Goal: Obtain resource: Download file/media

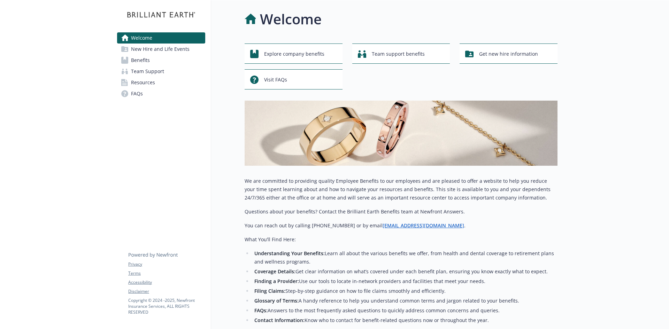
click at [152, 62] on link "Benefits" at bounding box center [161, 60] width 88 height 11
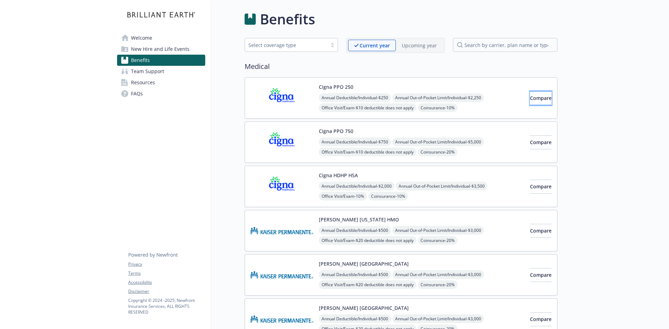
click at [530, 100] on span "Compare" at bounding box center [541, 98] width 22 height 7
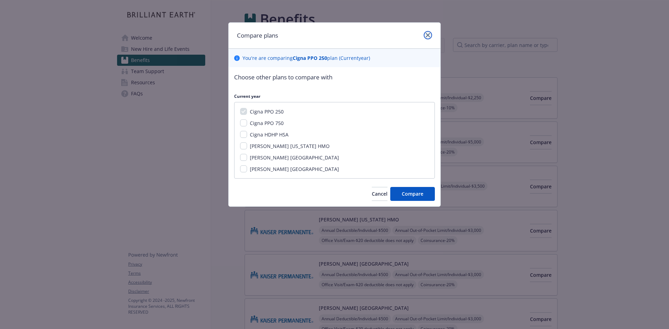
click at [425, 33] on link "close" at bounding box center [428, 35] width 8 height 8
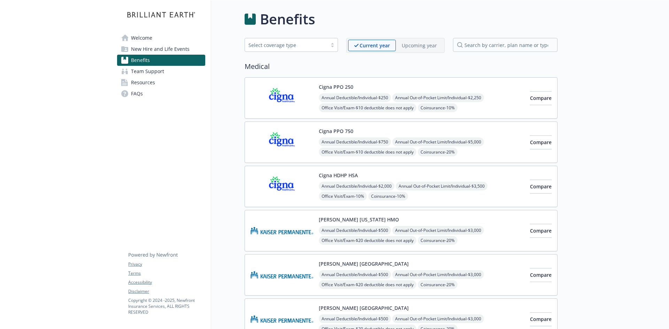
click at [287, 92] on img at bounding box center [281, 98] width 63 height 30
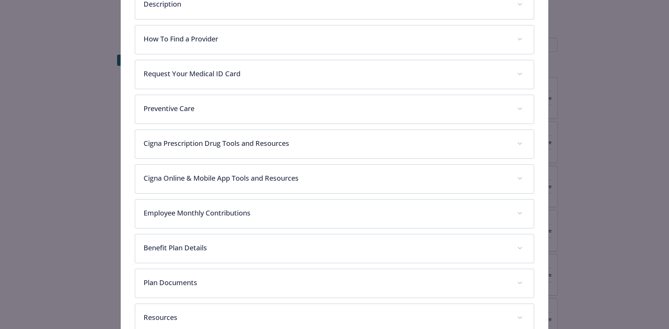
scroll to position [259, 0]
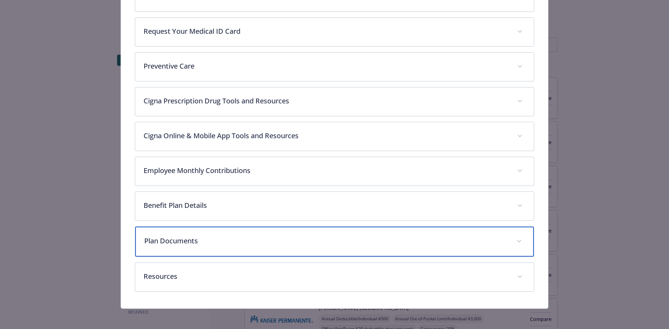
click at [164, 240] on p "Plan Documents" at bounding box center [326, 241] width 364 height 10
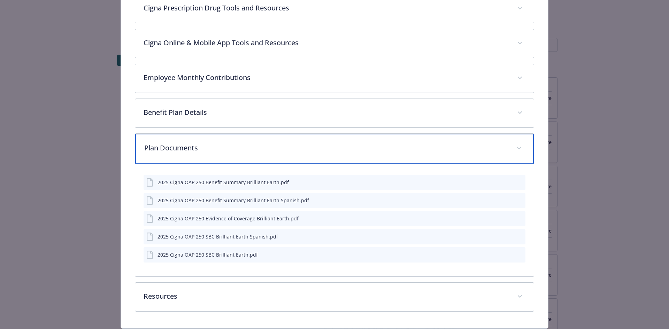
scroll to position [365, 0]
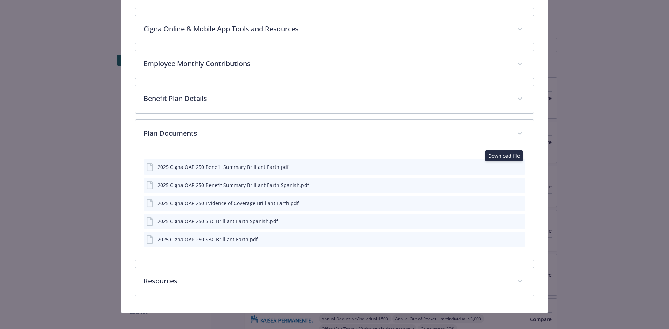
click at [504, 165] on icon "download file" at bounding box center [507, 167] width 6 height 6
click at [504, 183] on icon "download file" at bounding box center [507, 185] width 6 height 6
click at [504, 221] on icon "download file" at bounding box center [507, 221] width 6 height 6
click at [504, 238] on icon "download file" at bounding box center [507, 239] width 6 height 6
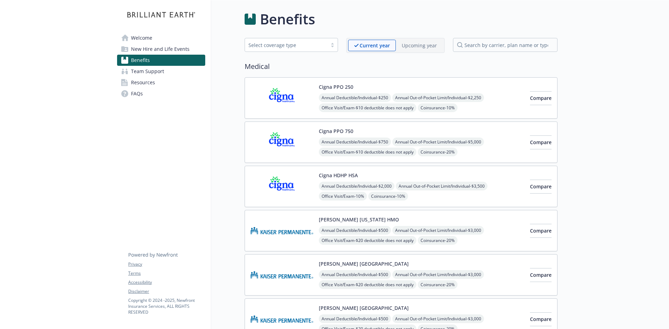
click at [280, 138] on img at bounding box center [281, 143] width 63 height 30
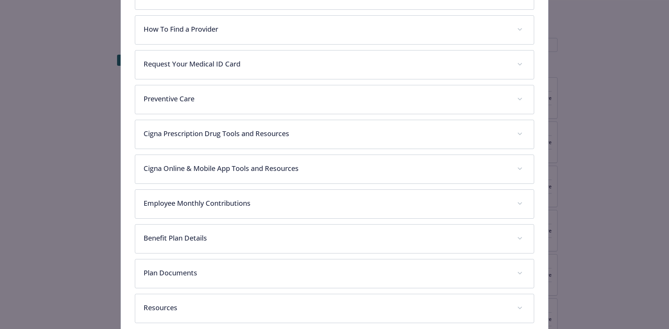
scroll to position [259, 0]
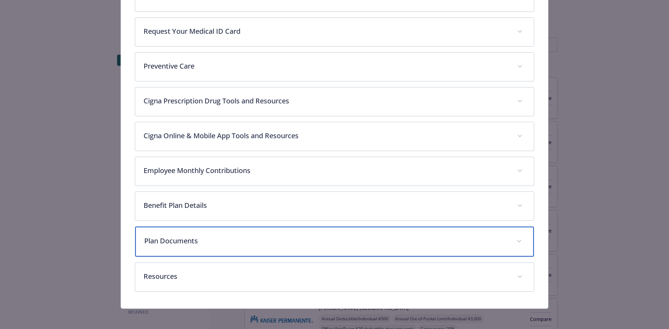
click at [176, 239] on p "Plan Documents" at bounding box center [326, 241] width 364 height 10
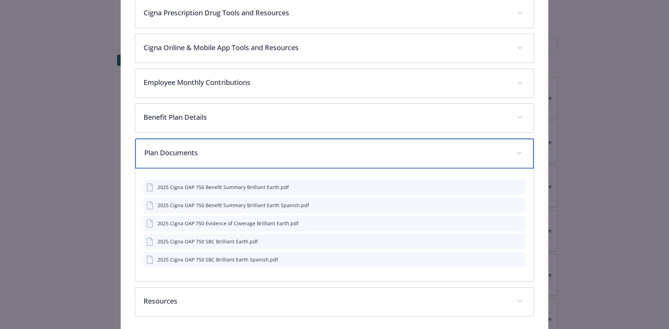
scroll to position [353, 0]
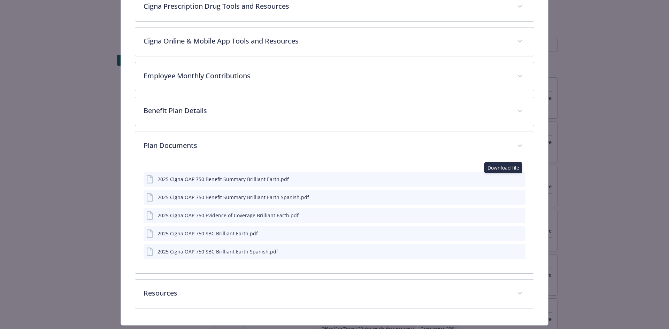
click at [504, 179] on icon "download file" at bounding box center [507, 179] width 6 height 6
click at [505, 233] on icon "download file" at bounding box center [507, 232] width 5 height 4
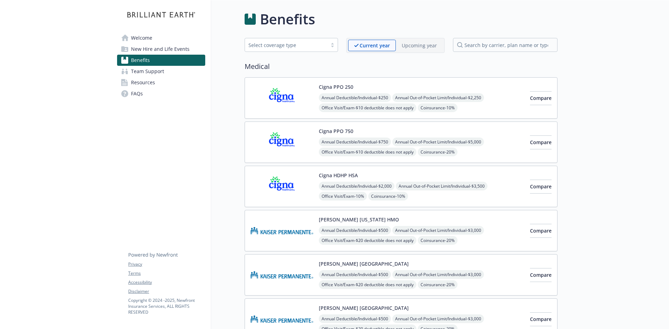
click at [281, 184] on img at bounding box center [281, 187] width 63 height 30
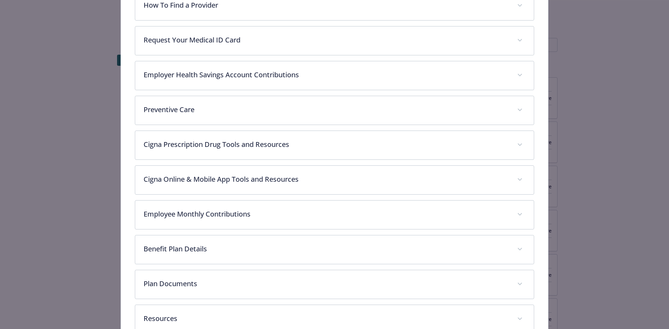
scroll to position [293, 0]
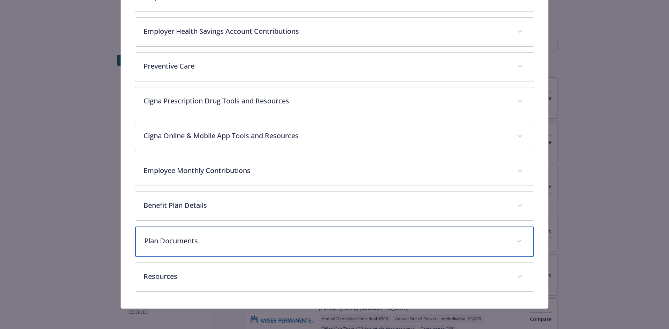
click at [516, 242] on span "details for plan Medical - Cigna HDHP HSA - HDHP PPO" at bounding box center [519, 241] width 11 height 11
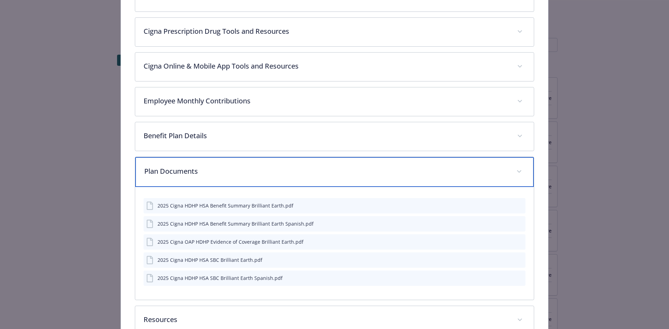
scroll to position [389, 0]
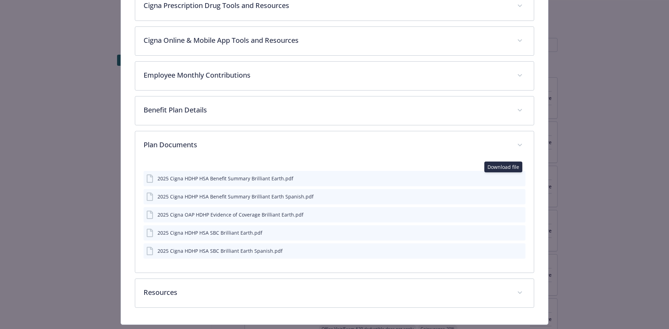
click at [504, 177] on icon "download file" at bounding box center [507, 178] width 6 height 6
click at [504, 232] on icon "download file" at bounding box center [507, 233] width 6 height 6
